Goal: Information Seeking & Learning: Learn about a topic

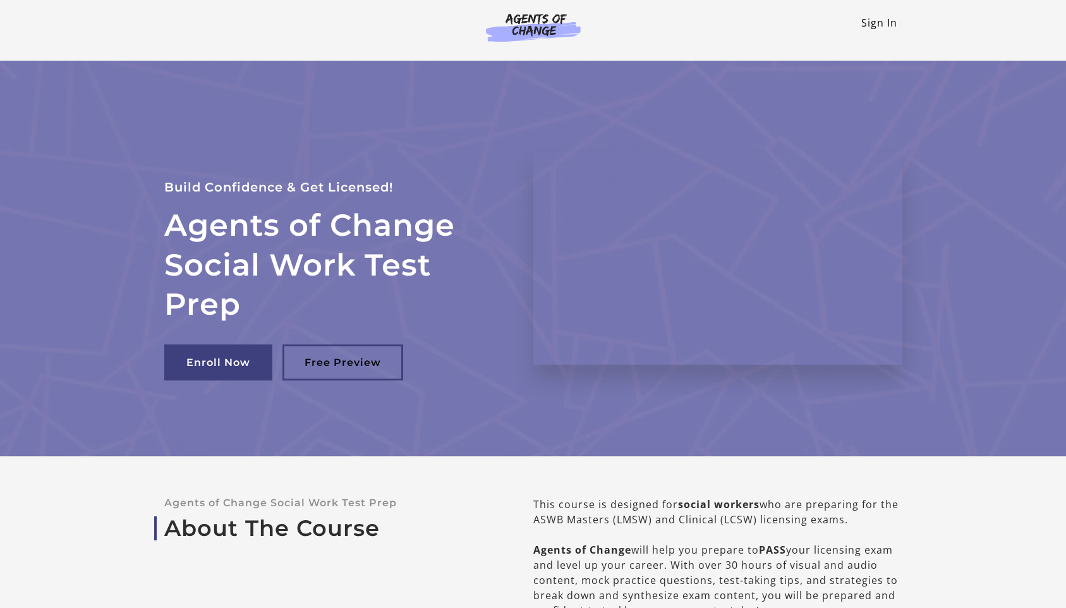
click at [889, 26] on link "Sign In" at bounding box center [880, 23] width 36 height 14
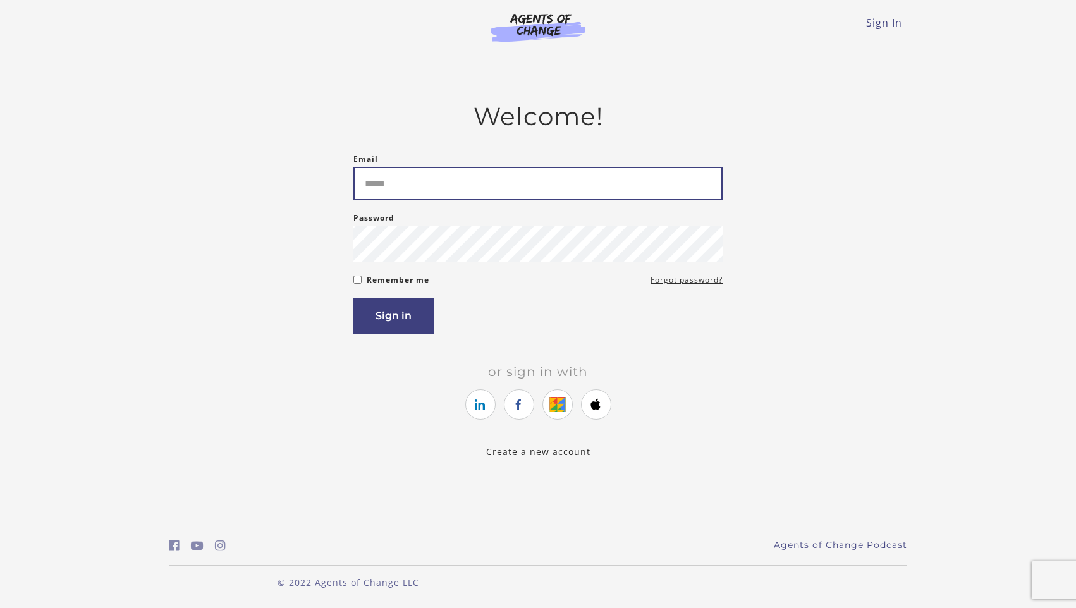
click at [397, 185] on input "Email" at bounding box center [537, 184] width 369 height 34
type input "**********"
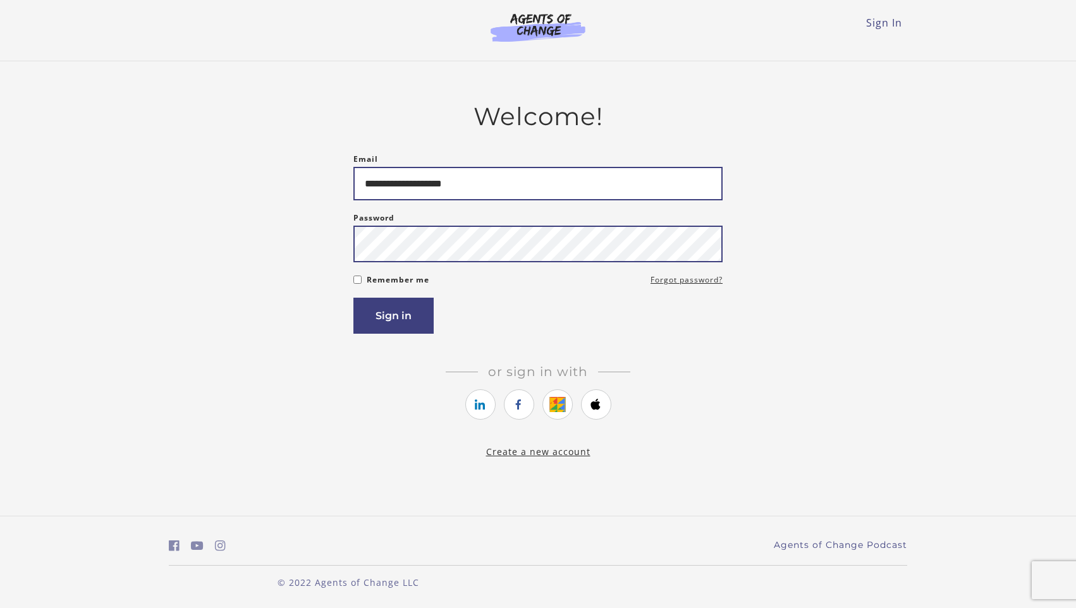
click at [353, 298] on button "Sign in" at bounding box center [393, 316] width 80 height 36
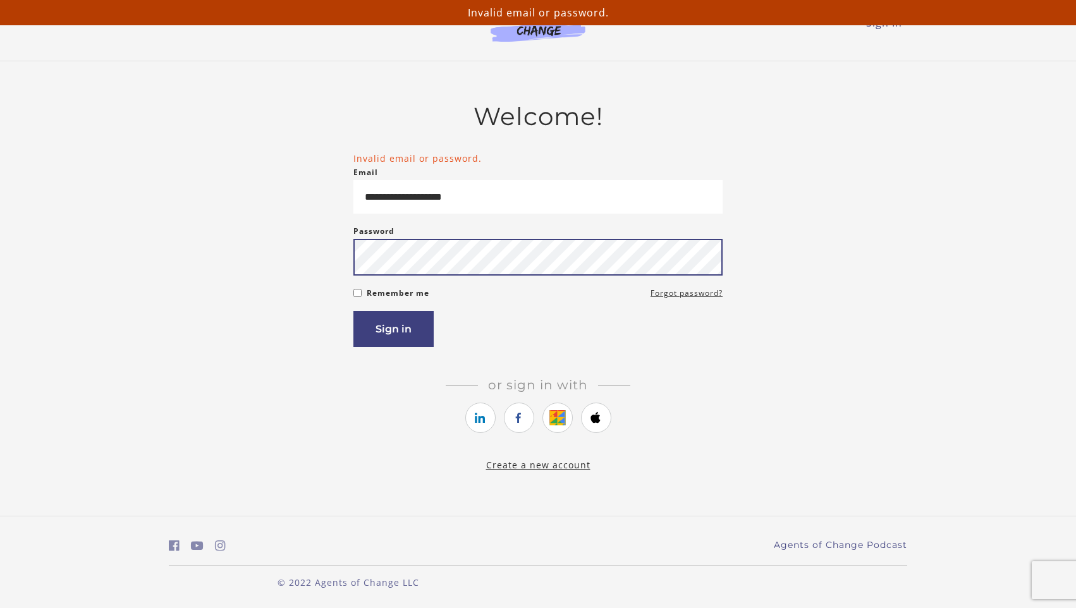
click at [353, 311] on button "Sign in" at bounding box center [393, 329] width 80 height 36
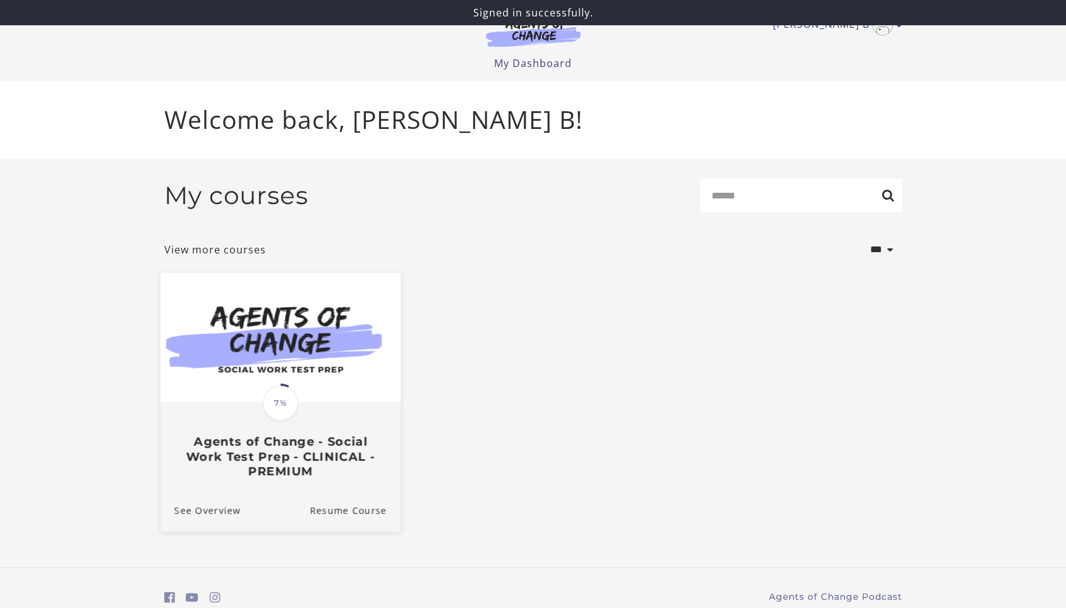
click at [312, 443] on h3 "Agents of Change - Social Work Test Prep - CLINICAL - PREMIUM" at bounding box center [280, 456] width 212 height 44
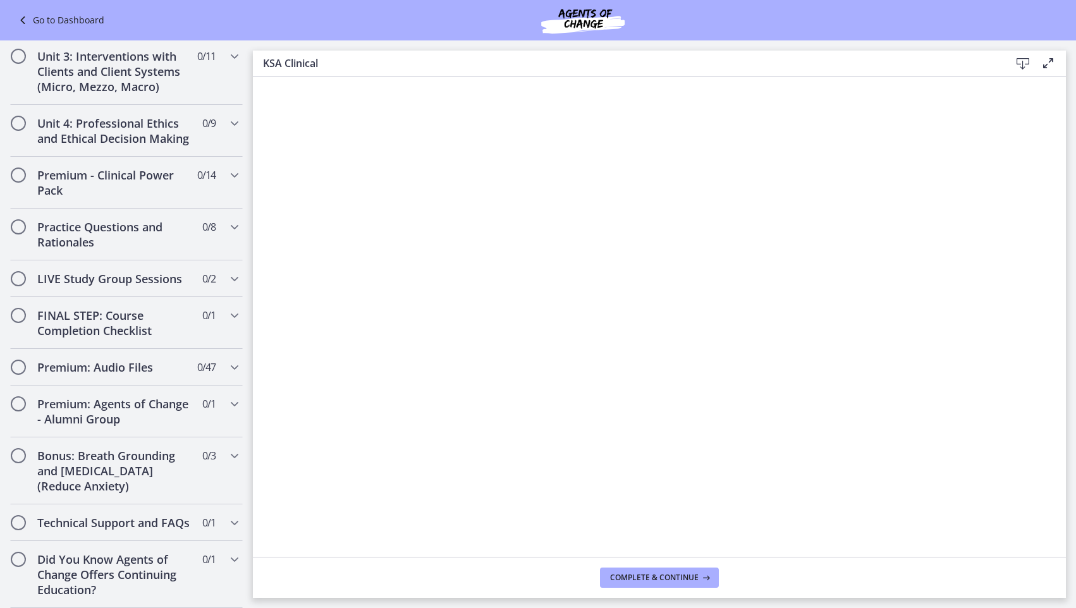
scroll to position [969, 0]
click at [92, 229] on h2 "Practice Questions and Rationales" at bounding box center [114, 234] width 154 height 30
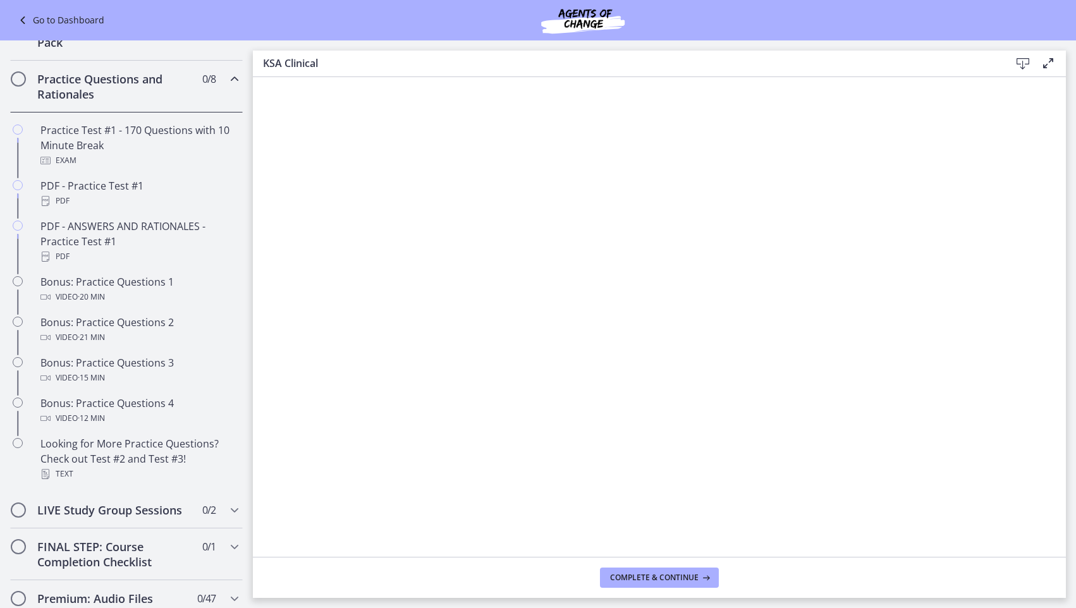
scroll to position [595, 0]
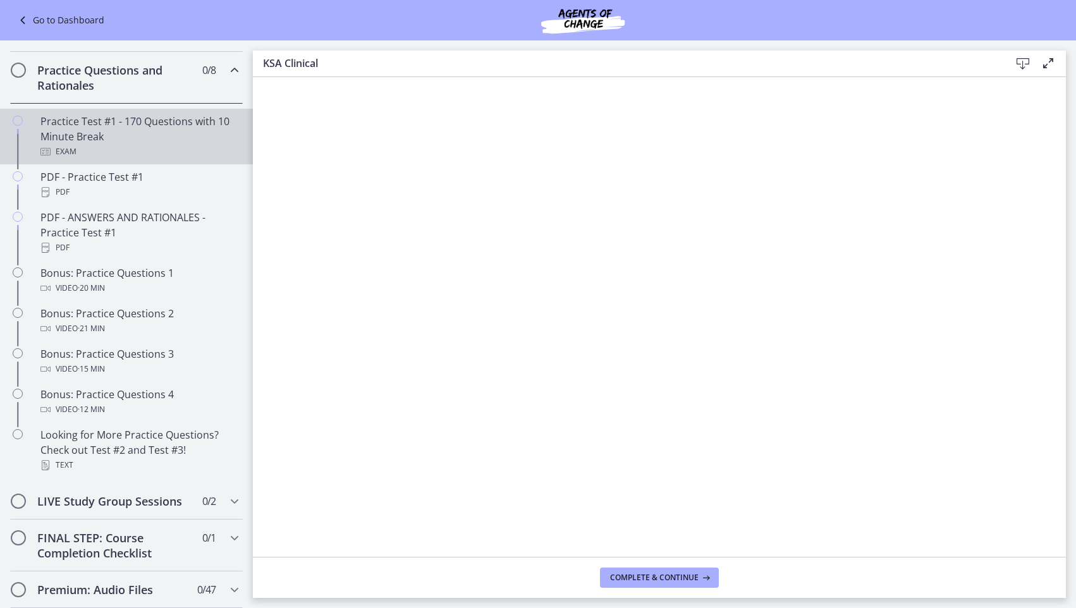
click at [101, 159] on div "Exam" at bounding box center [138, 151] width 197 height 15
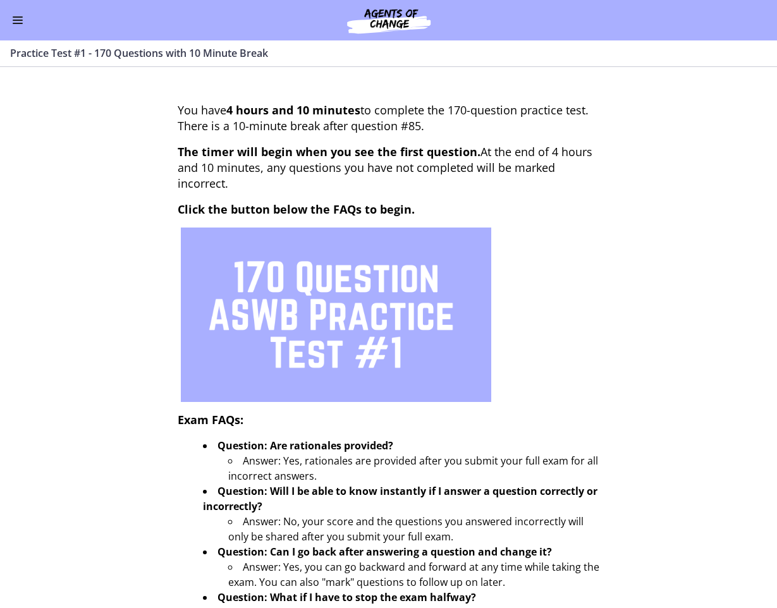
scroll to position [810, 0]
drag, startPoint x: 657, startPoint y: 198, endPoint x: 523, endPoint y: 227, distance: 137.8
click at [657, 198] on section "You have 4 hours and 10 minutes to complete the 170-question practice test. The…" at bounding box center [388, 337] width 777 height 541
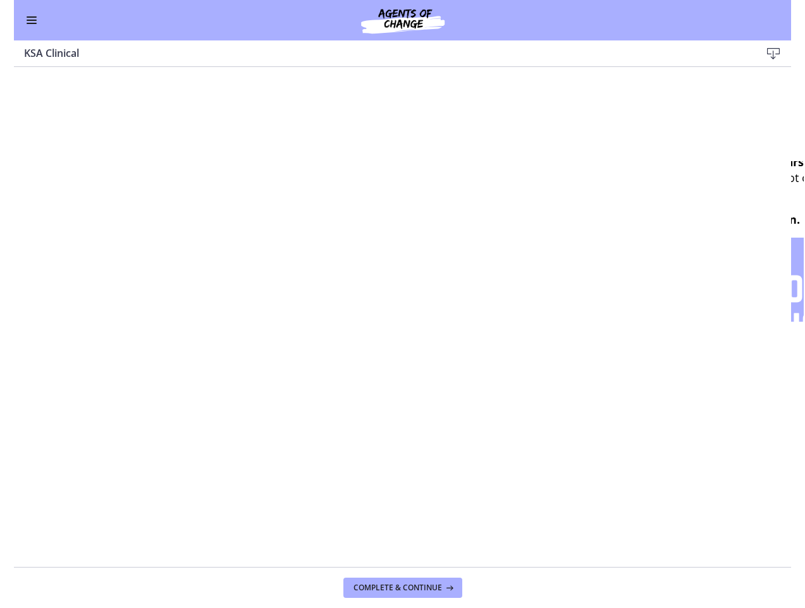
scroll to position [810, 0]
click at [13, 27] on button "Enable menu" at bounding box center [17, 20] width 15 height 15
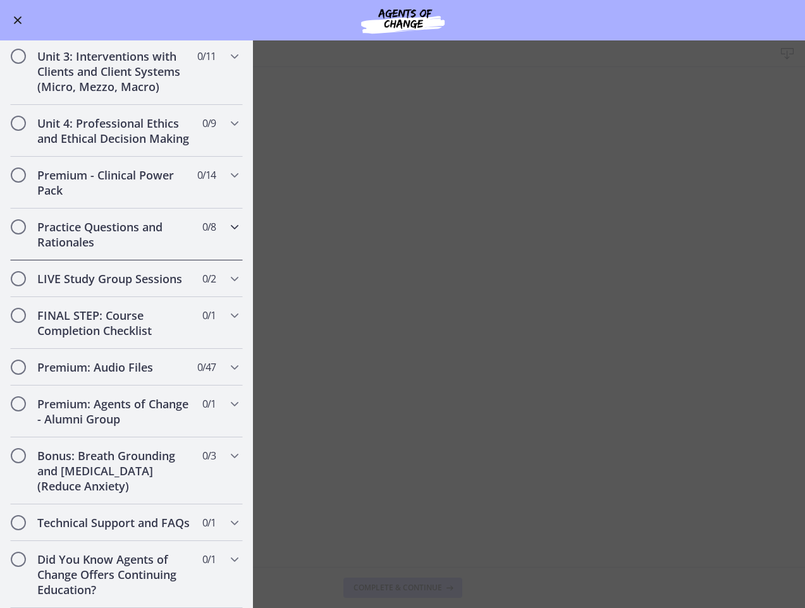
scroll to position [931, 0]
click at [130, 222] on h2 "Practice Questions and Rationales" at bounding box center [114, 234] width 154 height 30
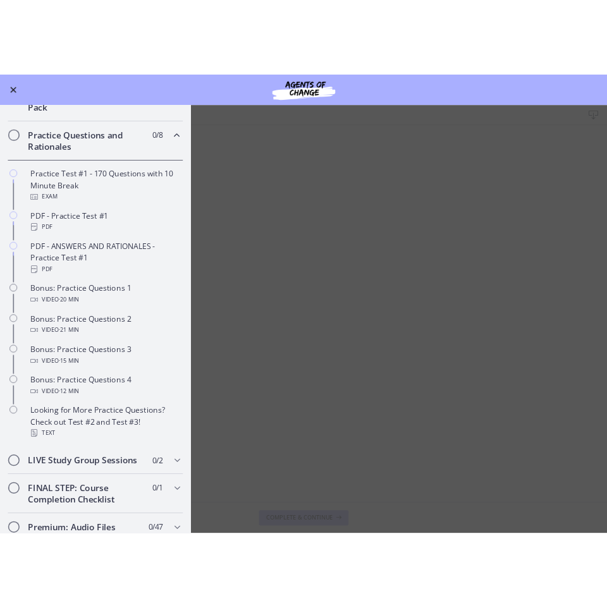
scroll to position [557, 0]
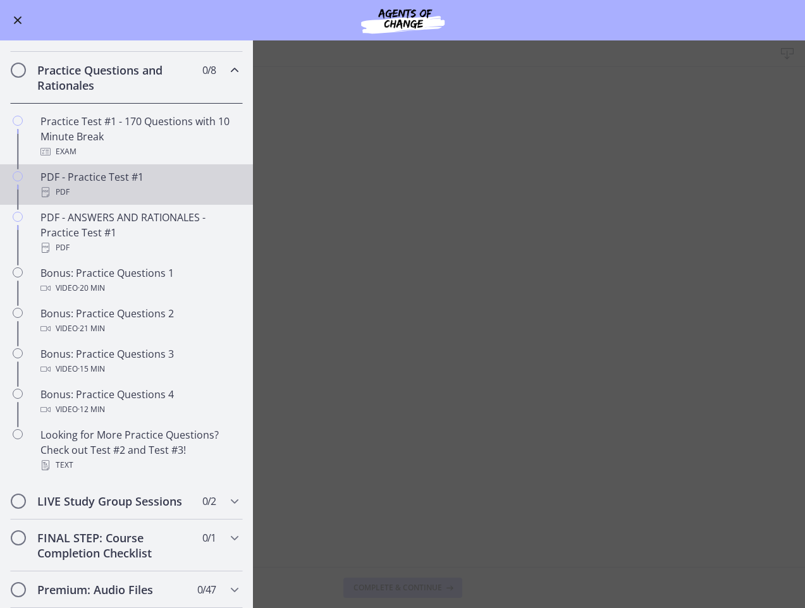
click at [130, 200] on div "PDF" at bounding box center [138, 192] width 197 height 15
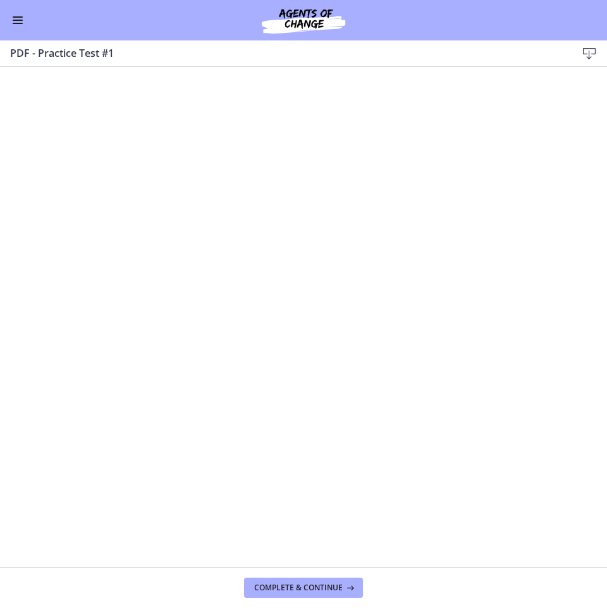
click at [603, 28] on div "Go to Dashboard" at bounding box center [303, 20] width 607 height 40
